Goal: Task Accomplishment & Management: Manage account settings

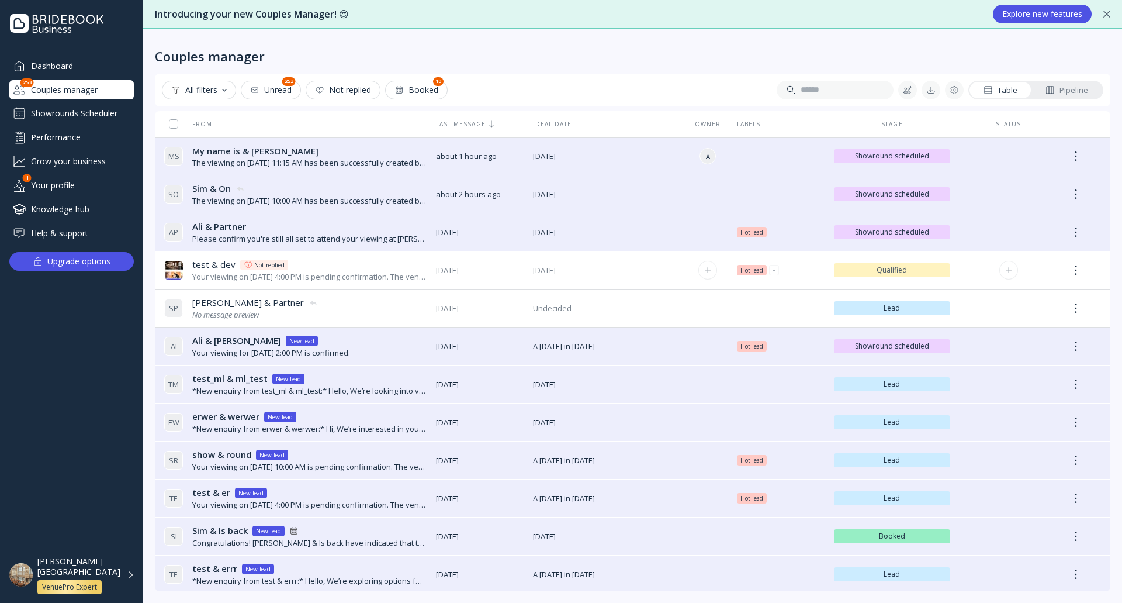
click at [920, 268] on span "Qualified" at bounding box center [893, 269] width 108 height 9
click at [675, 75] on div "All filters Unread 253 Not replied Booked 10 Table Pipeline" at bounding box center [633, 90] width 956 height 33
click at [92, 108] on div "Showrounds Scheduler" at bounding box center [71, 113] width 125 height 19
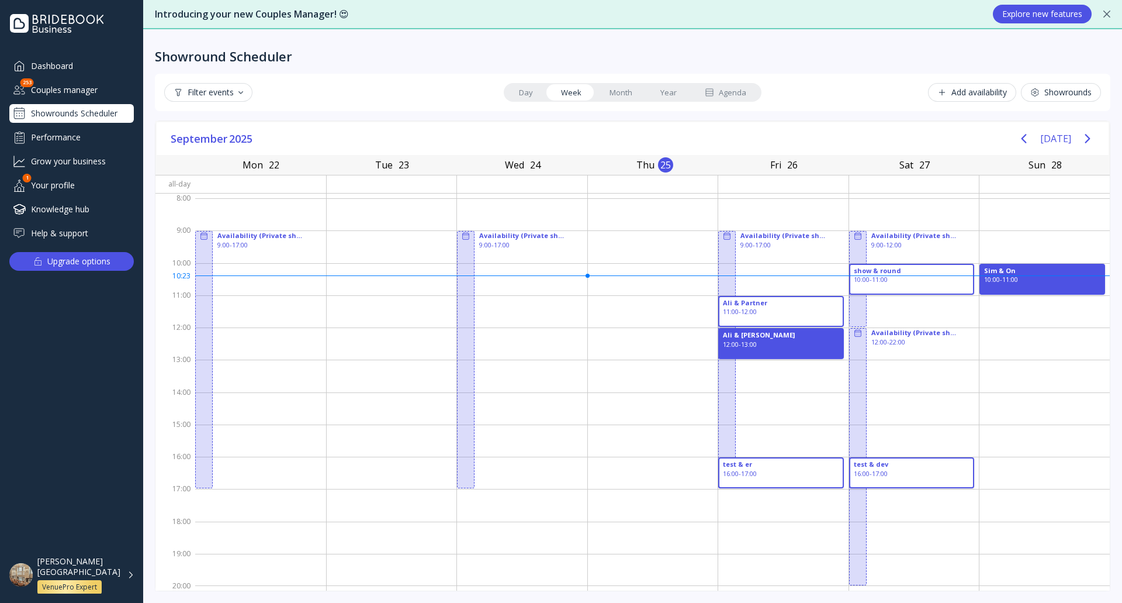
click at [75, 90] on div "Couples manager" at bounding box center [71, 89] width 125 height 19
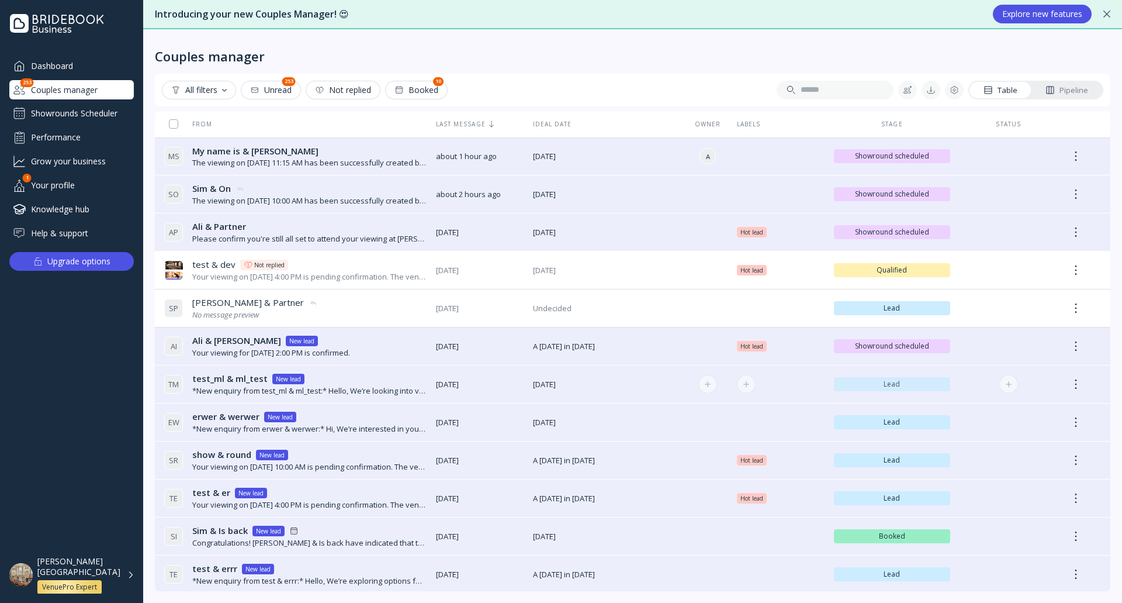
click at [931, 386] on span "Lead" at bounding box center [893, 383] width 108 height 9
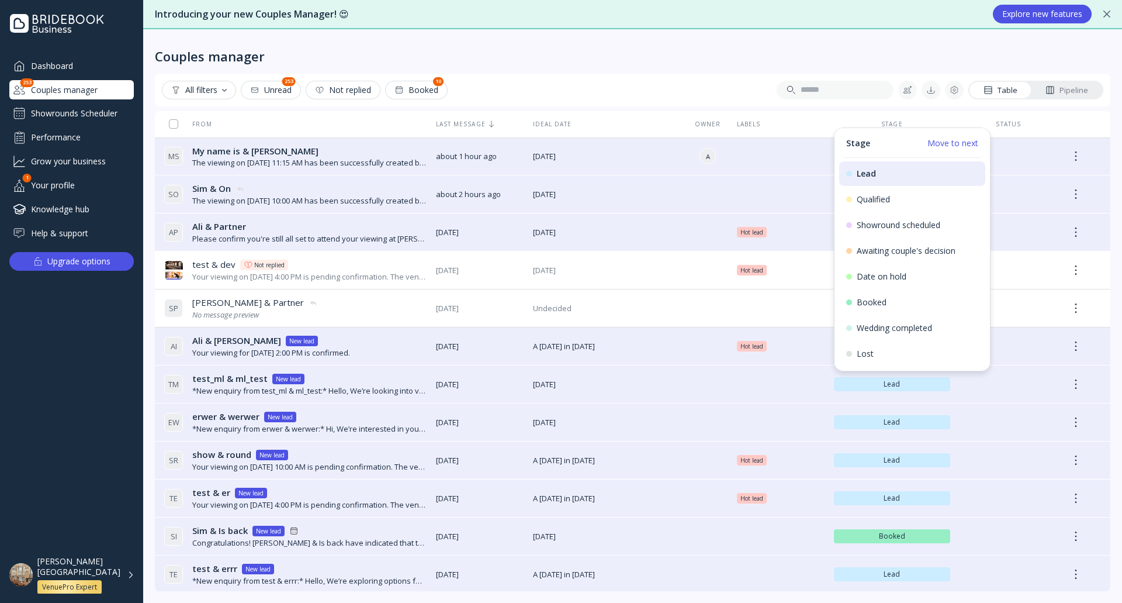
click at [555, 67] on div "Couples manager All filters Unread 253 Not replied Booked 10 Table Pipeline Fro…" at bounding box center [632, 315] width 979 height 573
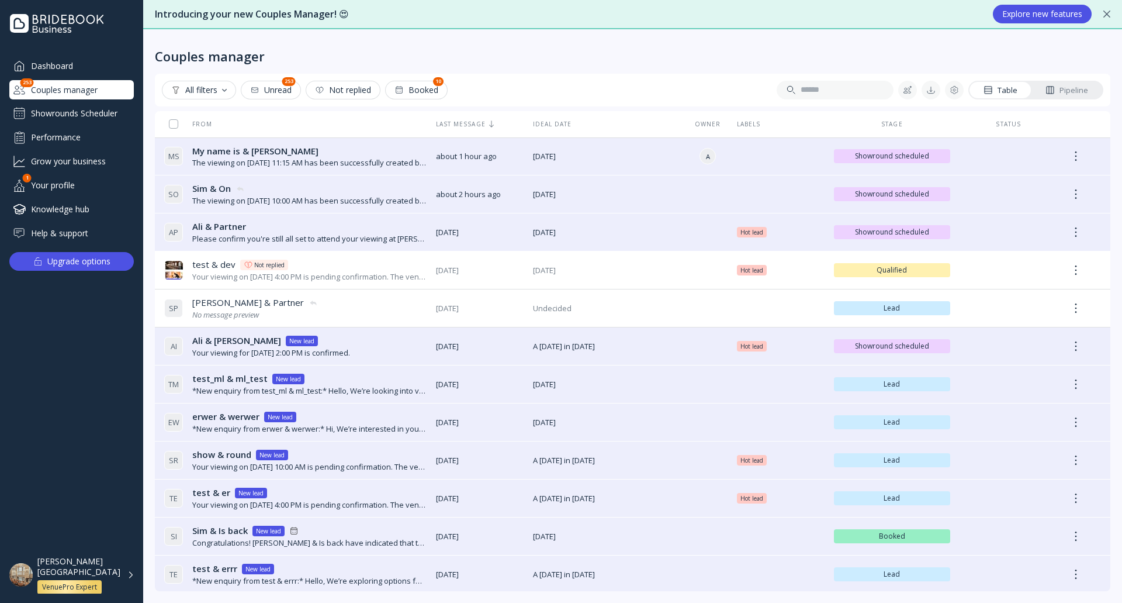
click at [129, 571] on div "[PERSON_NAME][GEOGRAPHIC_DATA] VenuePro Expert" at bounding box center [85, 575] width 97 height 38
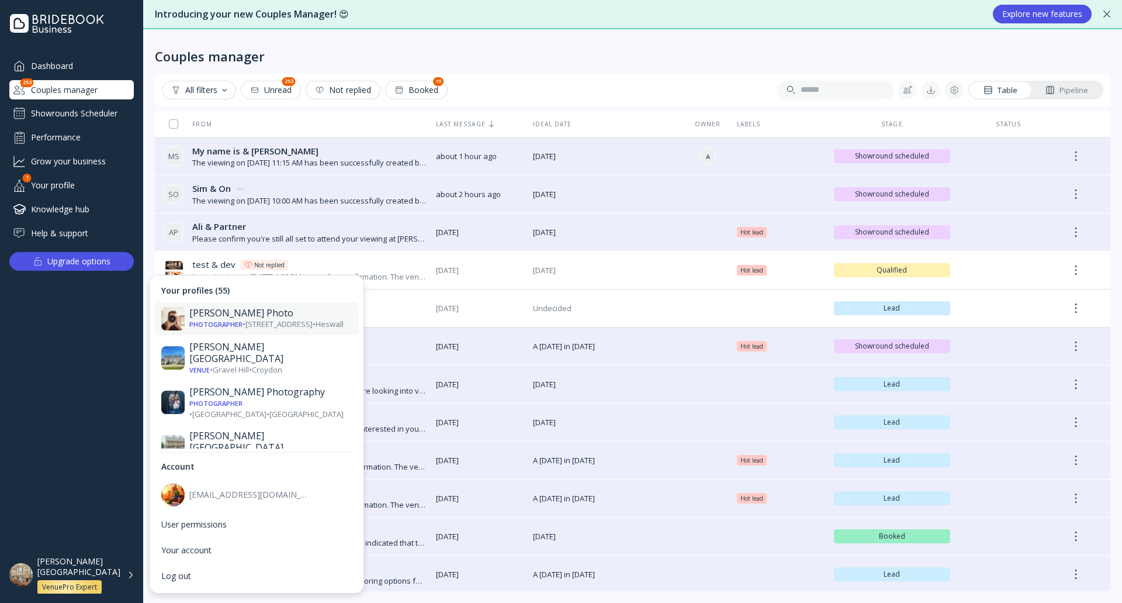
click at [255, 323] on div "Photographer • [STREET_ADDRESS] • [GEOGRAPHIC_DATA]" at bounding box center [270, 324] width 163 height 11
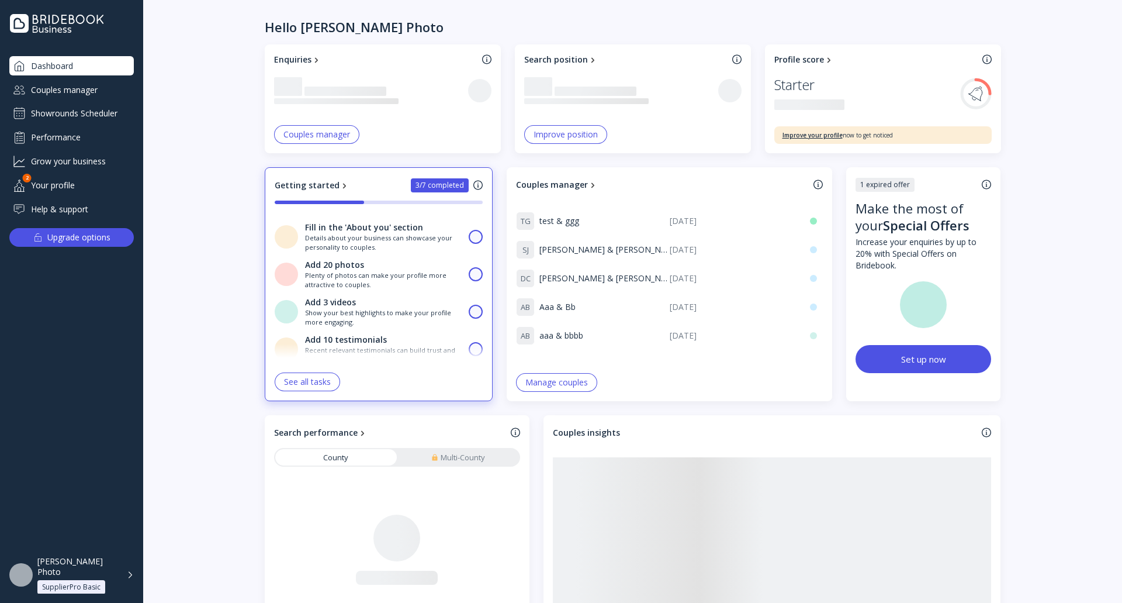
click at [117, 115] on div "Showrounds Scheduler" at bounding box center [71, 113] width 125 height 19
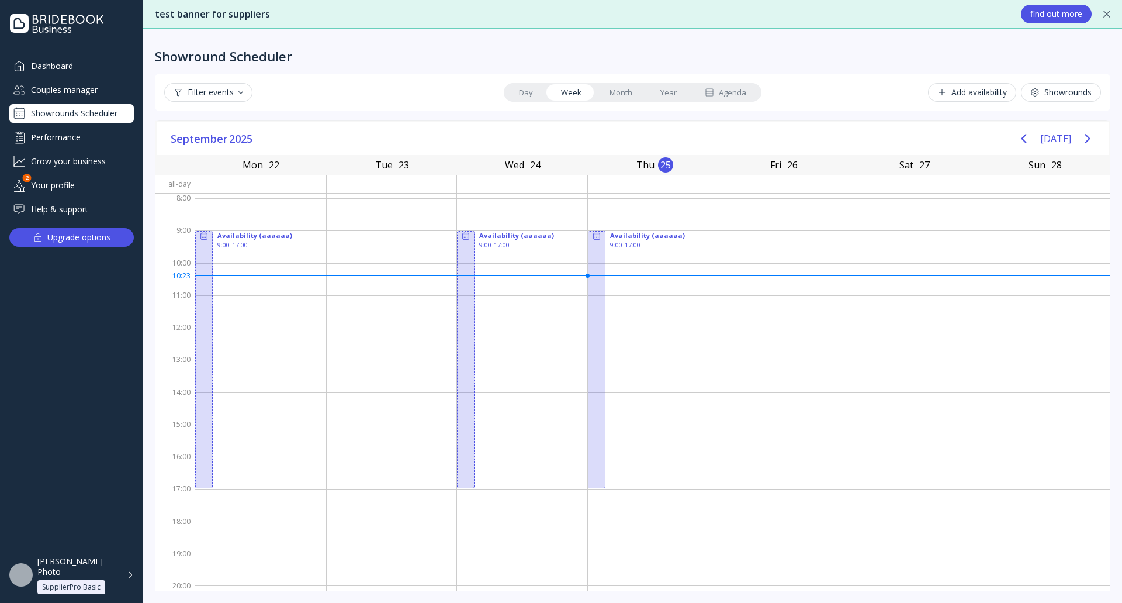
click at [69, 91] on div "Couples manager" at bounding box center [71, 89] width 125 height 19
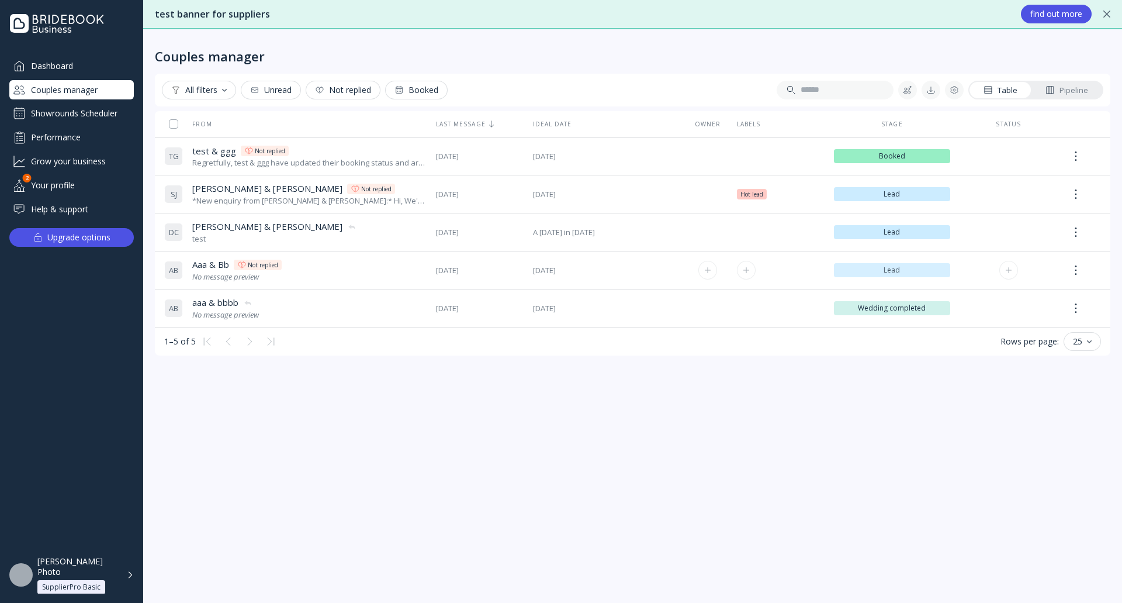
click at [892, 267] on span "Lead" at bounding box center [893, 269] width 108 height 9
click at [416, 434] on div "From Last message Ideal date Owner Labels Stage Status T G test & ggg test & gg…" at bounding box center [633, 351] width 956 height 480
click at [908, 87] on div at bounding box center [907, 89] width 9 height 9
click at [962, 145] on div "Manual import" at bounding box center [978, 151] width 146 height 25
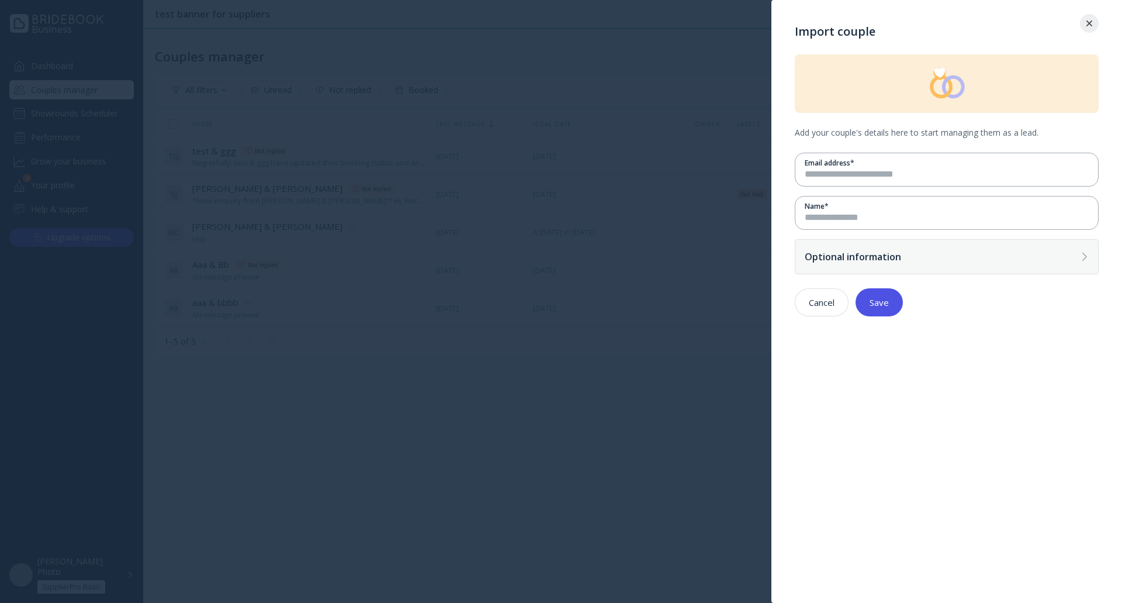
click at [870, 267] on div "Optional information" at bounding box center [947, 256] width 304 height 35
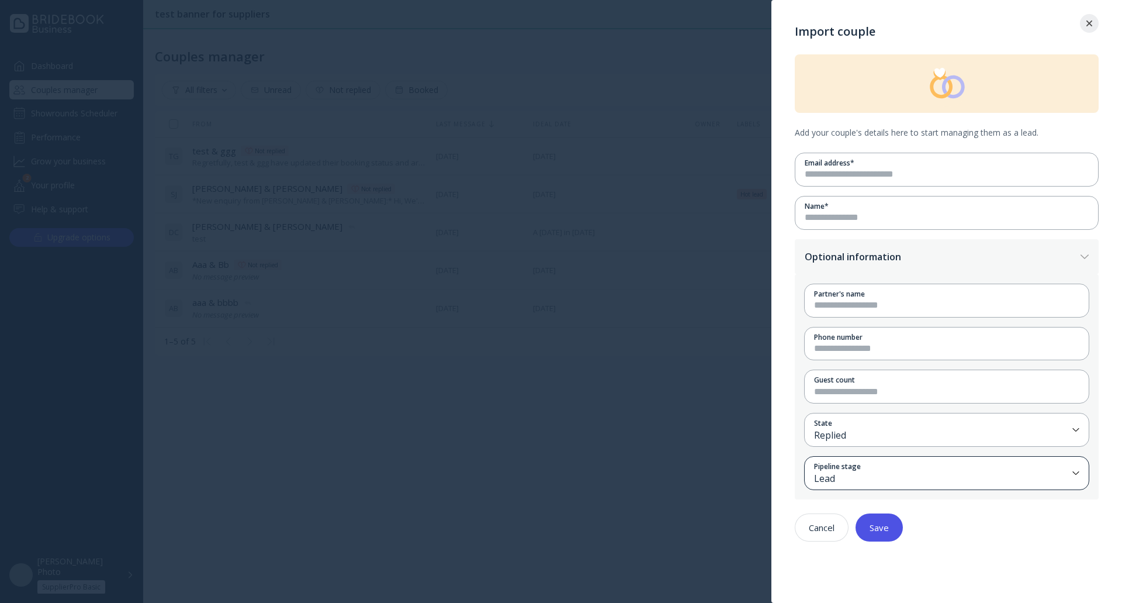
click at [873, 468] on div "Pipeline stage" at bounding box center [941, 466] width 254 height 10
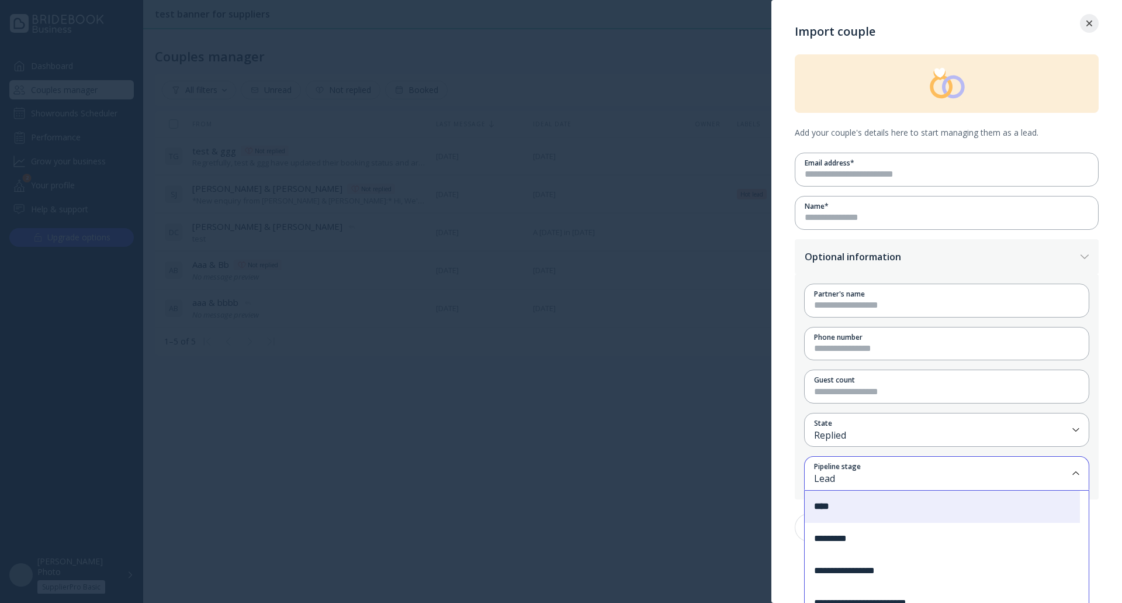
click at [609, 509] on div at bounding box center [561, 301] width 1122 height 603
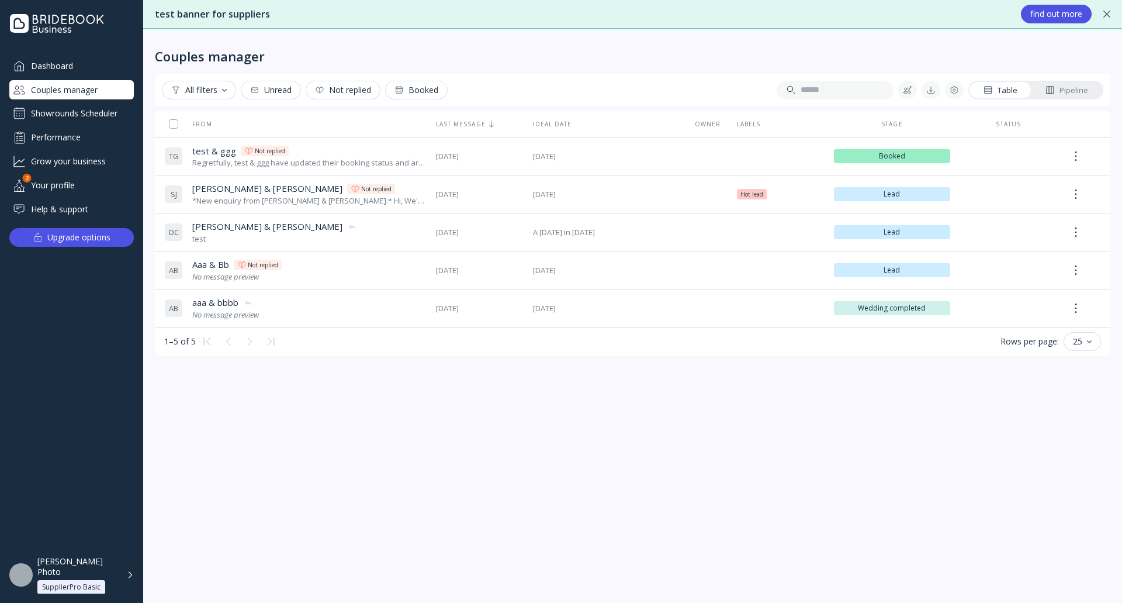
click at [127, 575] on div "[PERSON_NAME] Photo SupplierPro Basic" at bounding box center [85, 575] width 96 height 38
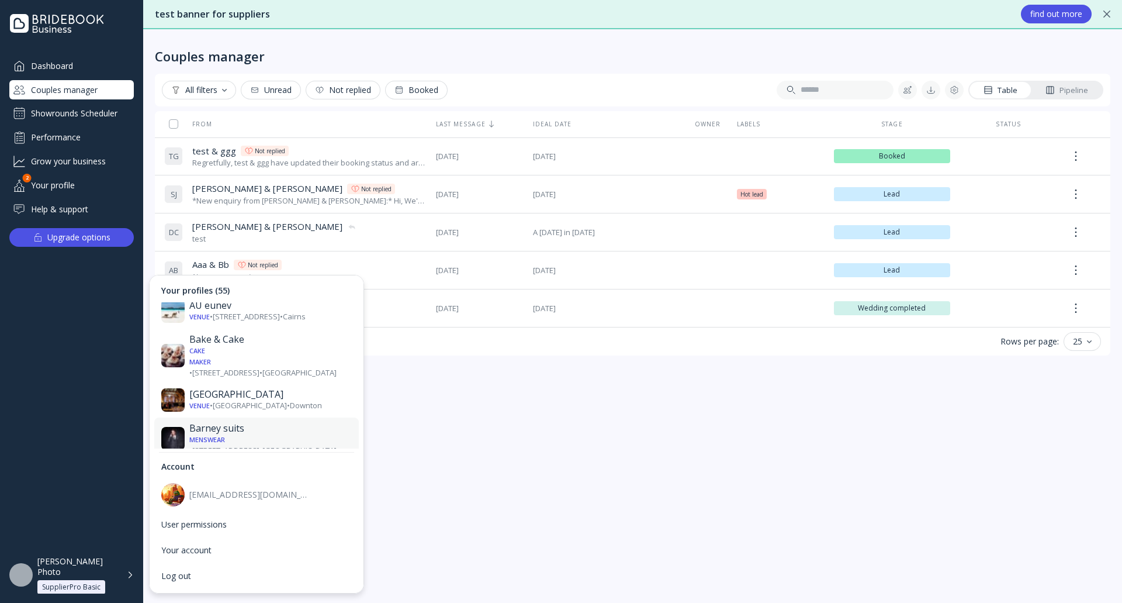
scroll to position [409, 0]
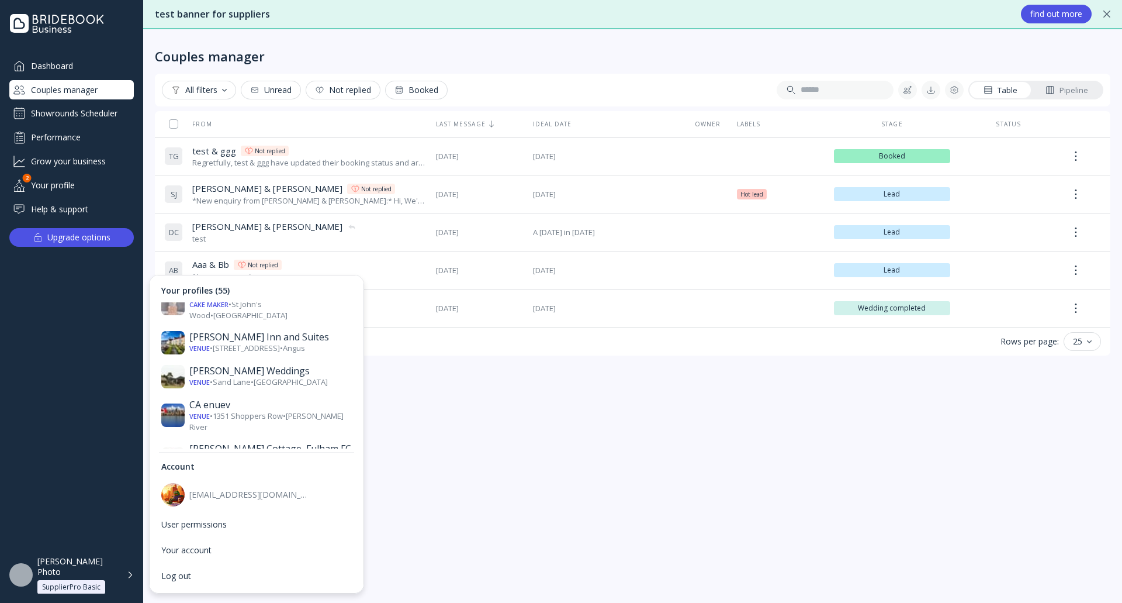
click at [246, 530] on div "[PERSON_NAME][GEOGRAPHIC_DATA]" at bounding box center [270, 541] width 163 height 23
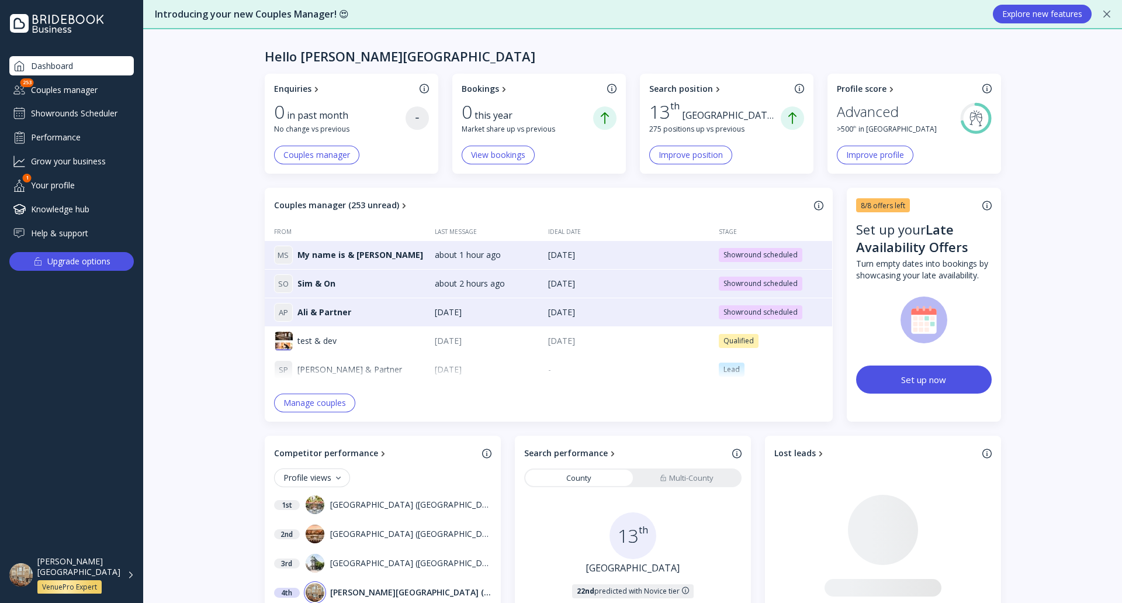
click at [99, 112] on div "Showrounds Scheduler" at bounding box center [71, 113] width 125 height 19
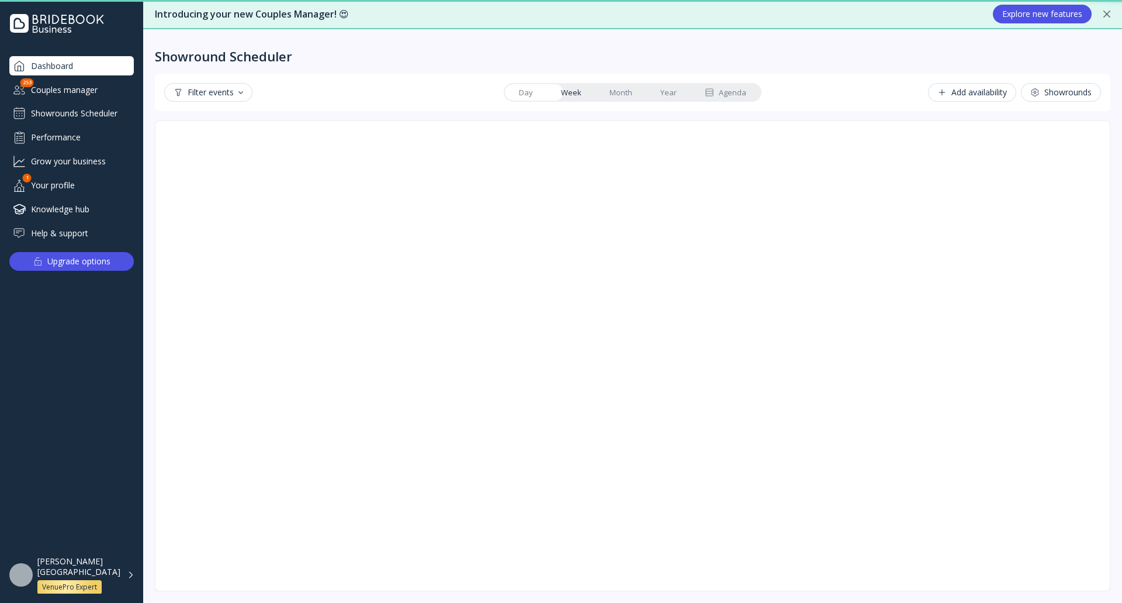
click at [95, 96] on div "Couples manager" at bounding box center [71, 89] width 125 height 19
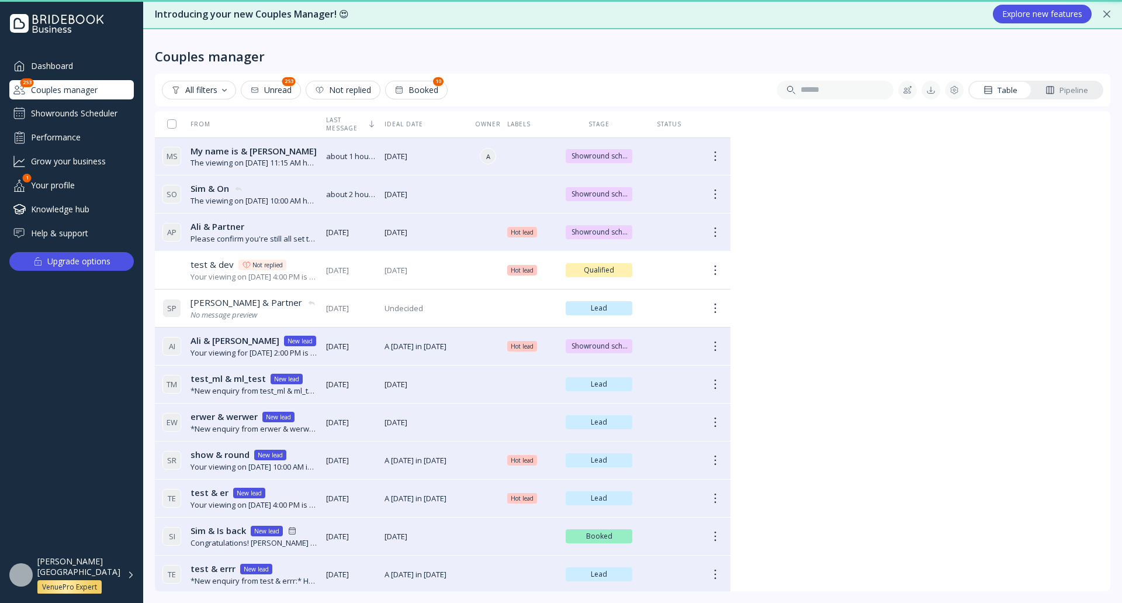
click at [93, 91] on div "Couples manager" at bounding box center [71, 89] width 125 height 19
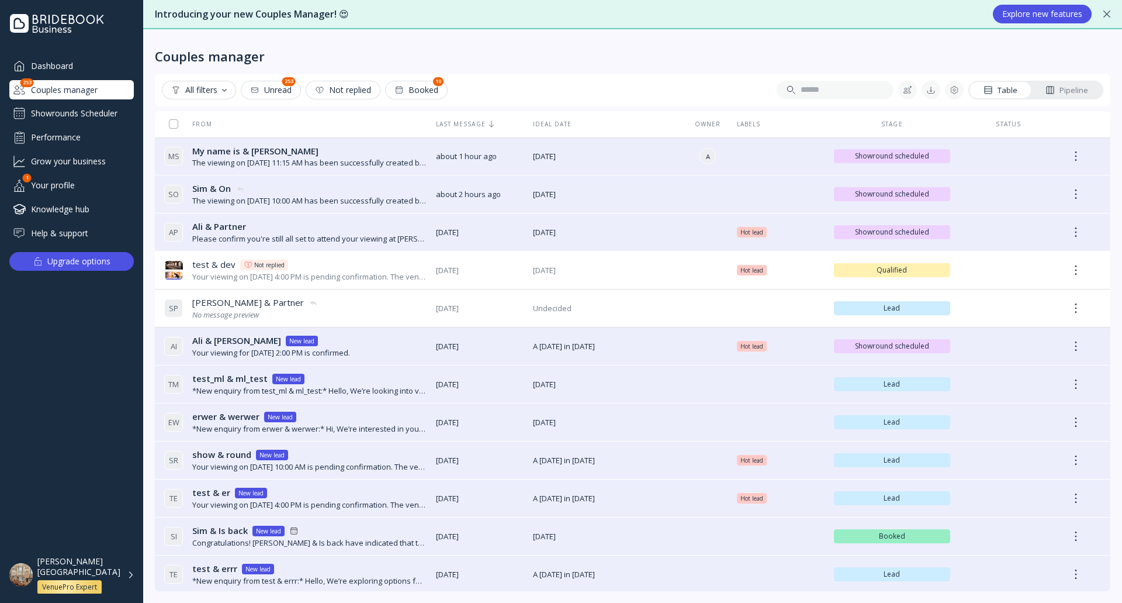
click at [908, 90] on div at bounding box center [907, 89] width 9 height 9
click at [948, 148] on div "Manual import" at bounding box center [978, 151] width 132 height 11
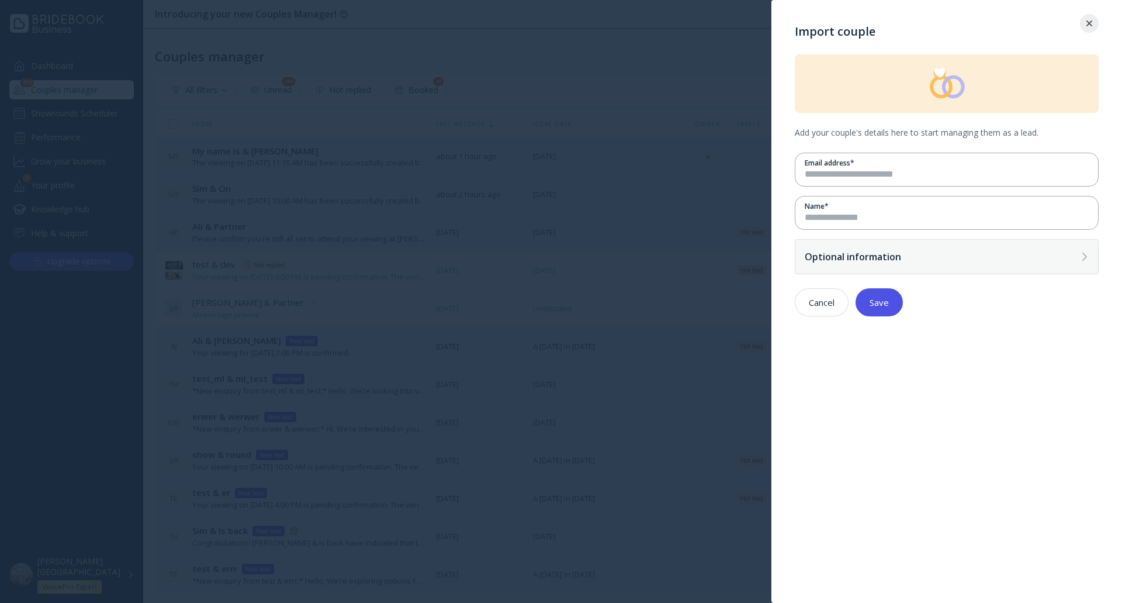
click at [892, 246] on div "Optional information" at bounding box center [947, 256] width 304 height 35
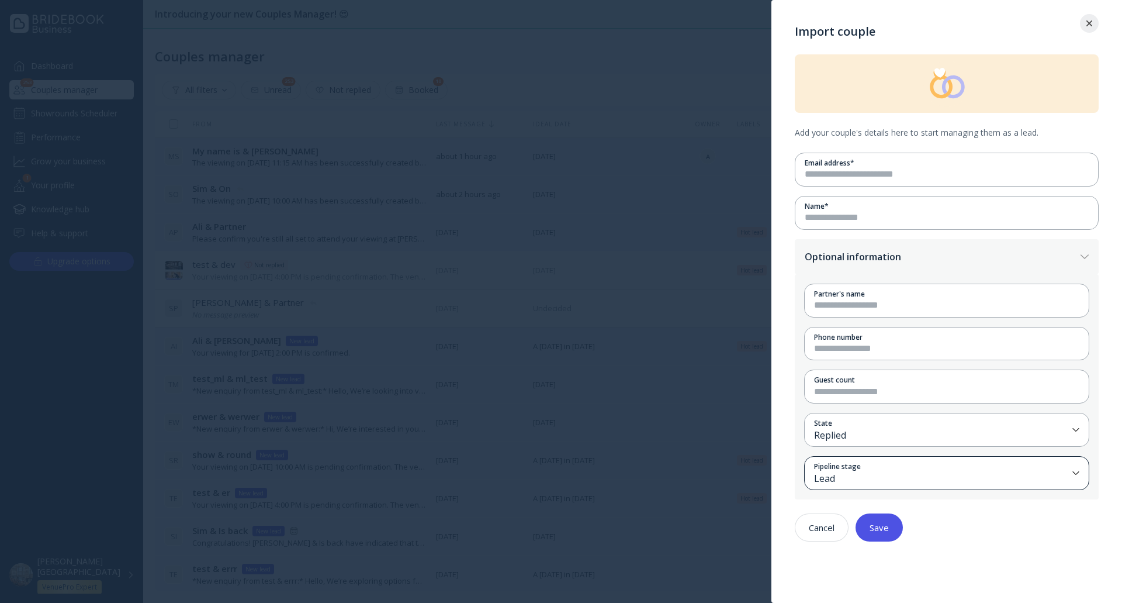
click at [883, 472] on div "Lead" at bounding box center [941, 478] width 254 height 13
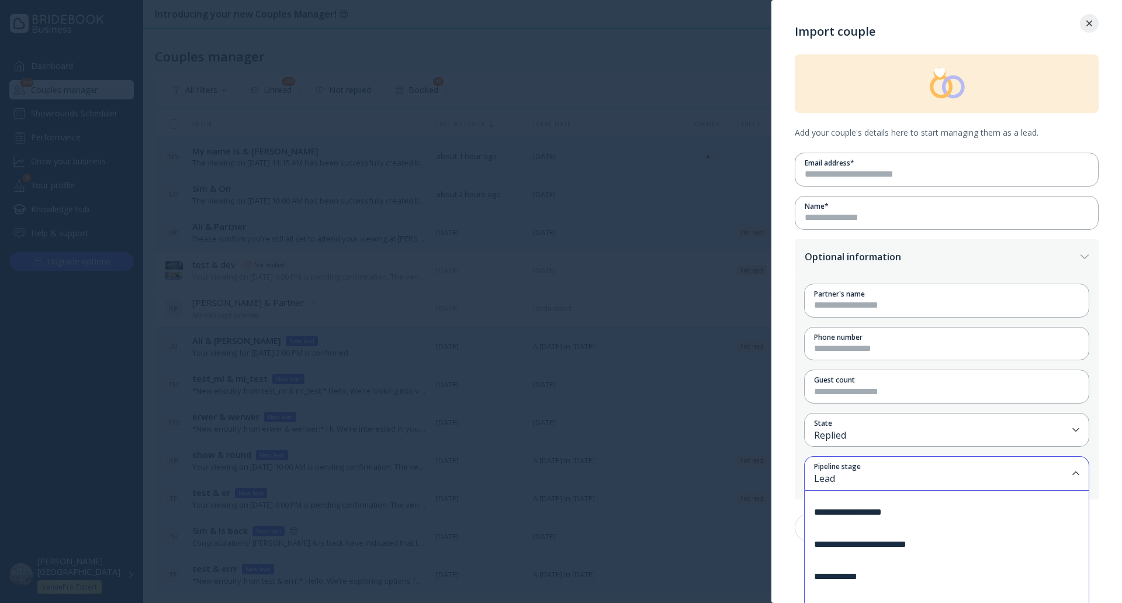
click at [693, 84] on div at bounding box center [561, 301] width 1122 height 603
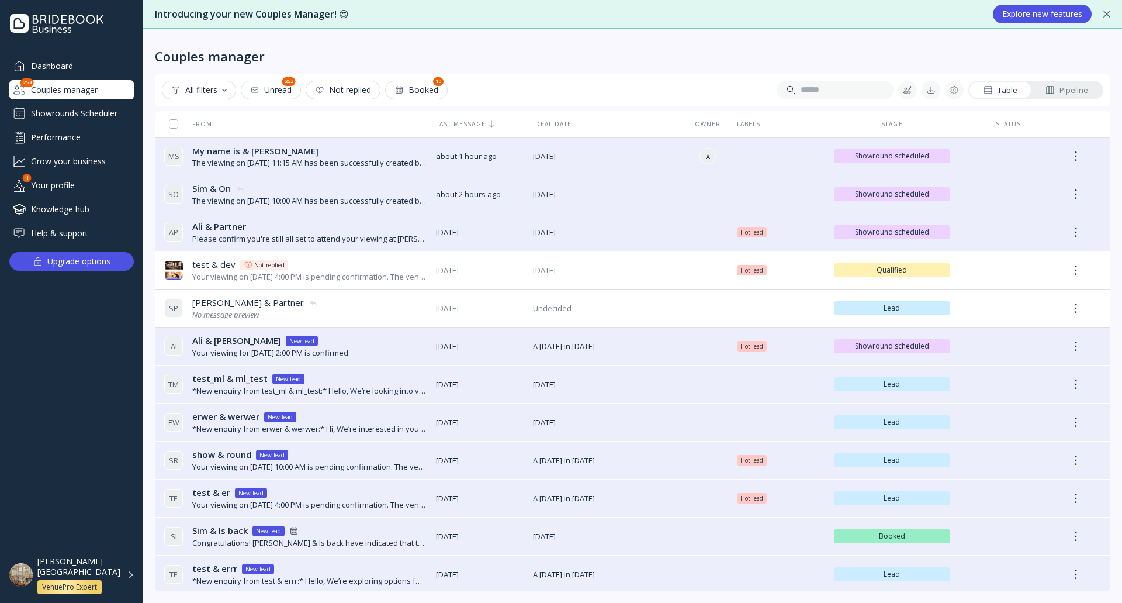
click at [1057, 86] on div "Pipeline" at bounding box center [1067, 90] width 43 height 11
